Goal: Find specific page/section: Find specific page/section

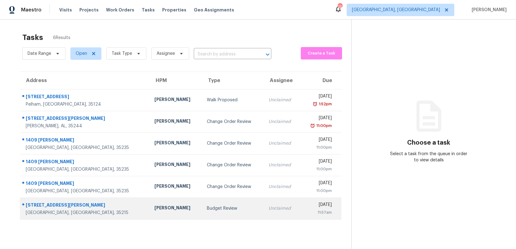
click at [202, 213] on td "Budget Review" at bounding box center [233, 209] width 62 height 22
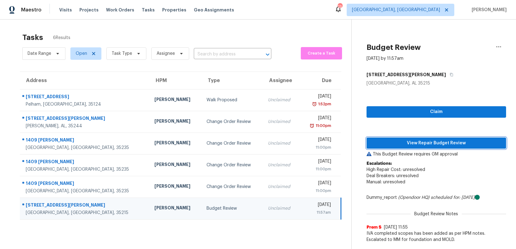
click at [425, 143] on span "View Repair Budget Review" at bounding box center [436, 143] width 130 height 8
